Goal: Navigation & Orientation: Find specific page/section

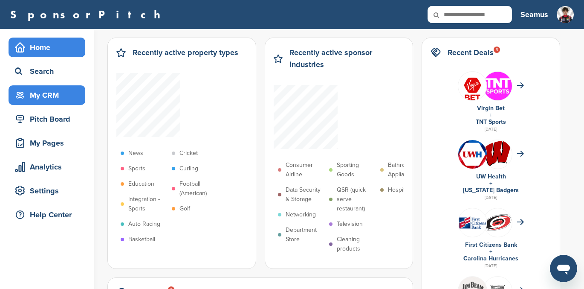
click at [32, 90] on div "My CRM" at bounding box center [49, 94] width 72 height 15
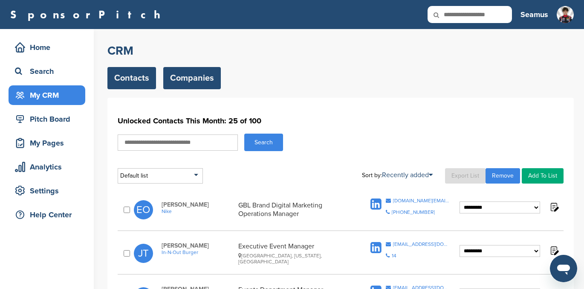
click at [184, 77] on link "Companies" at bounding box center [192, 78] width 58 height 22
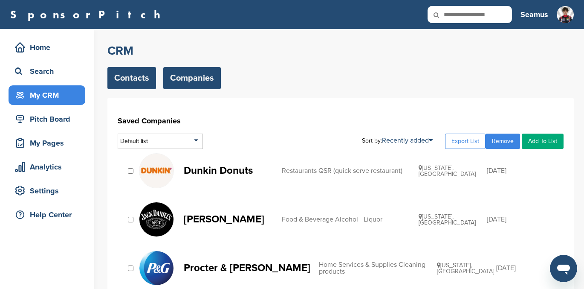
click at [124, 78] on link "Contacts" at bounding box center [131, 78] width 49 height 22
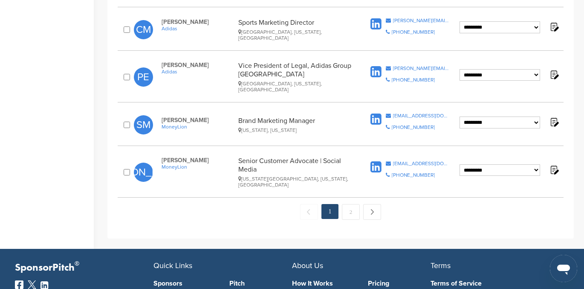
scroll to position [917, 0]
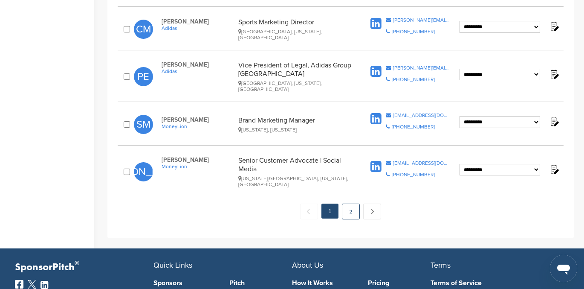
click at [352, 203] on link "2" at bounding box center [351, 211] width 18 height 16
